Goal: Find specific page/section: Find specific page/section

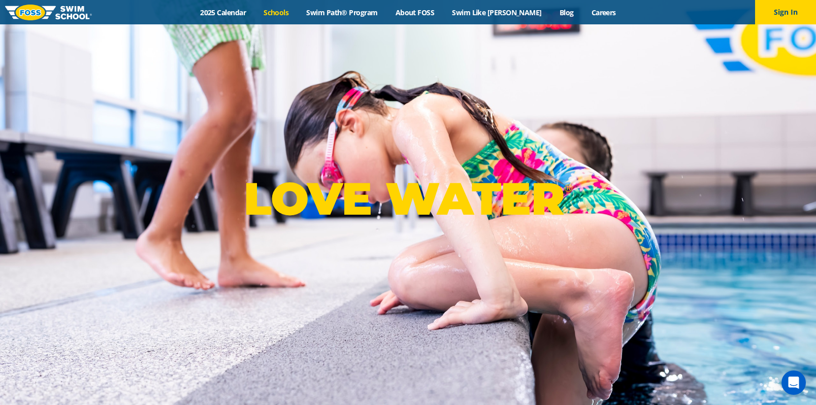
click at [298, 8] on link "Schools" at bounding box center [276, 13] width 43 height 10
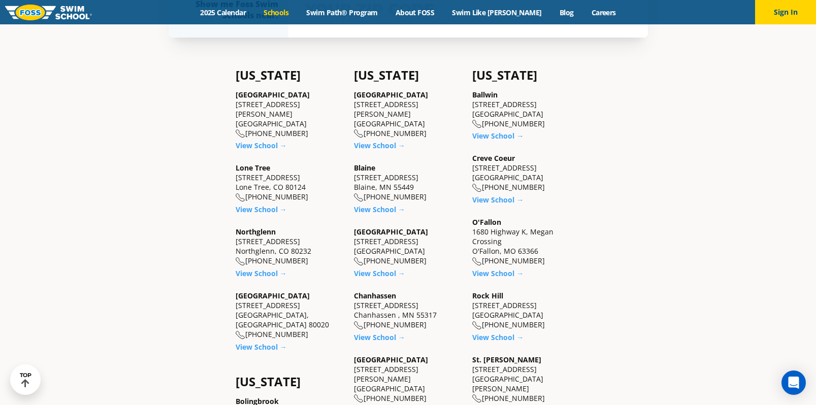
scroll to position [350, 0]
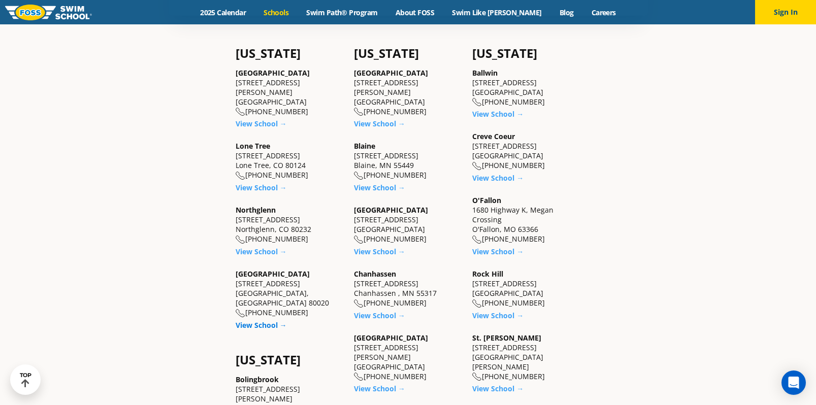
click at [273, 320] on link "View School →" at bounding box center [261, 325] width 51 height 10
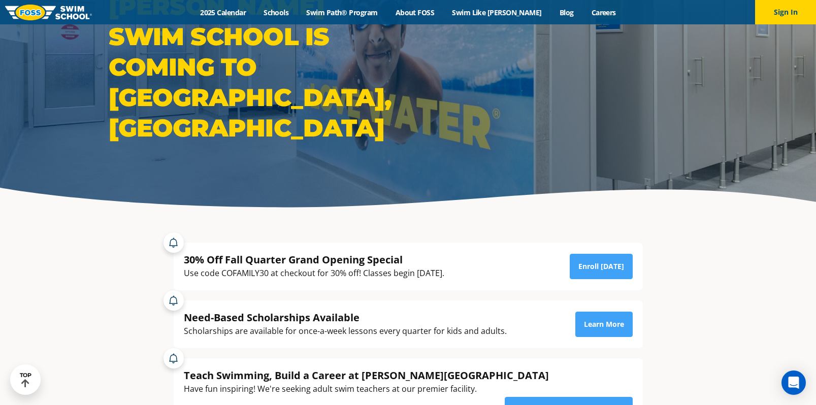
scroll to position [65, 0]
